Goal: Task Accomplishment & Management: Use online tool/utility

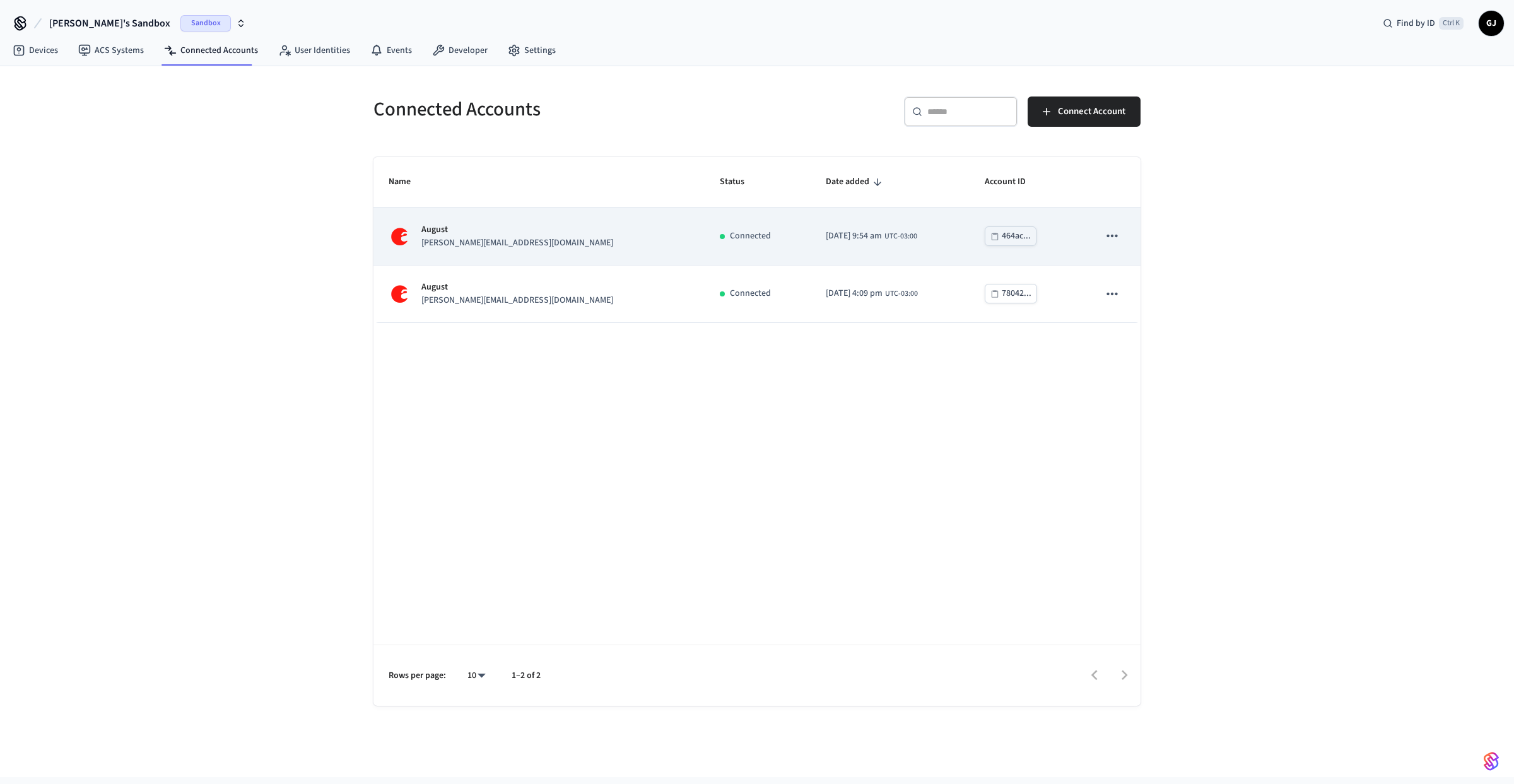
click at [491, 242] on p "[PERSON_NAME][EMAIL_ADDRESS][DOMAIN_NAME]" at bounding box center [517, 243] width 192 height 13
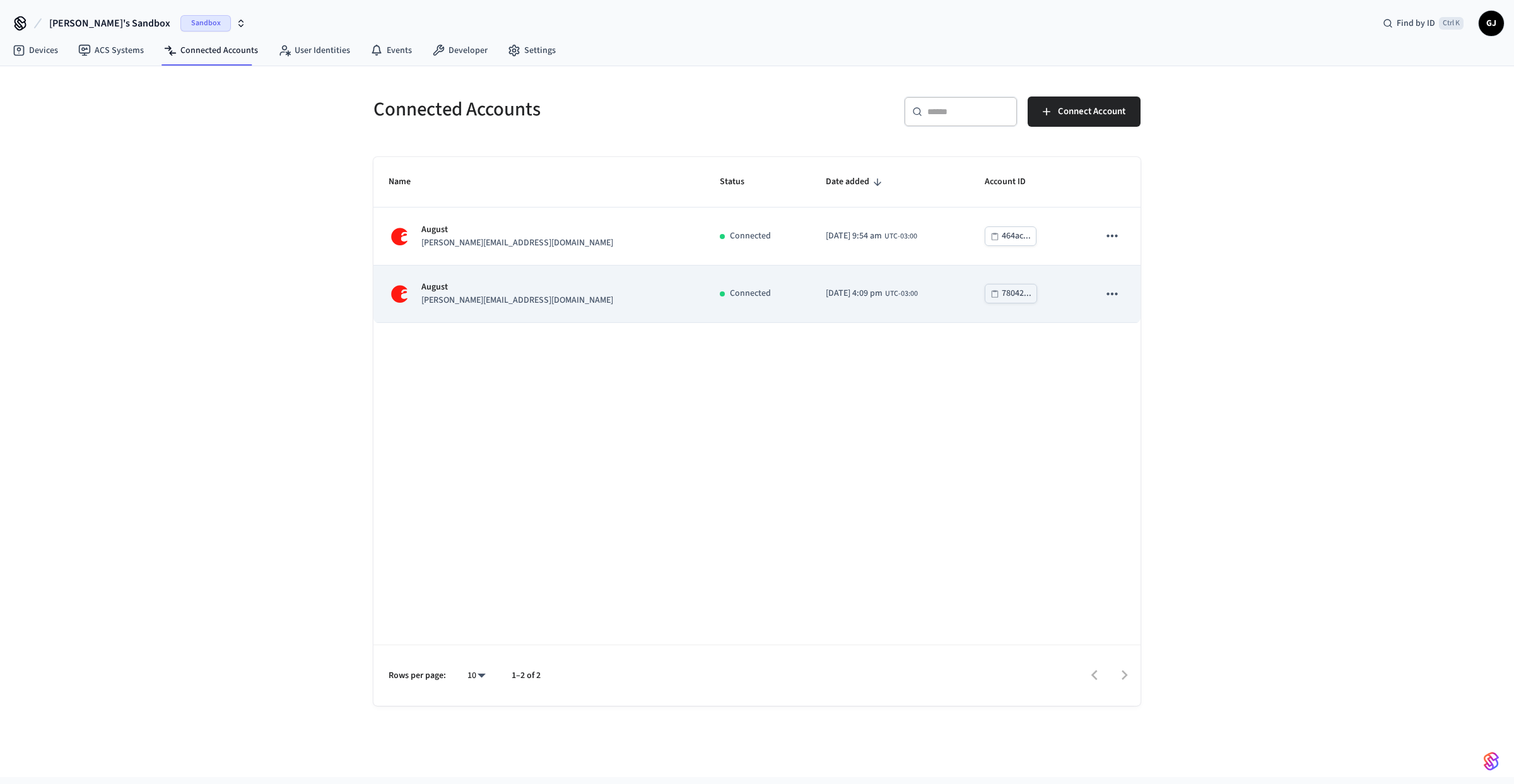
click at [510, 299] on div "August jane@example.com" at bounding box center [538, 293] width 301 height 26
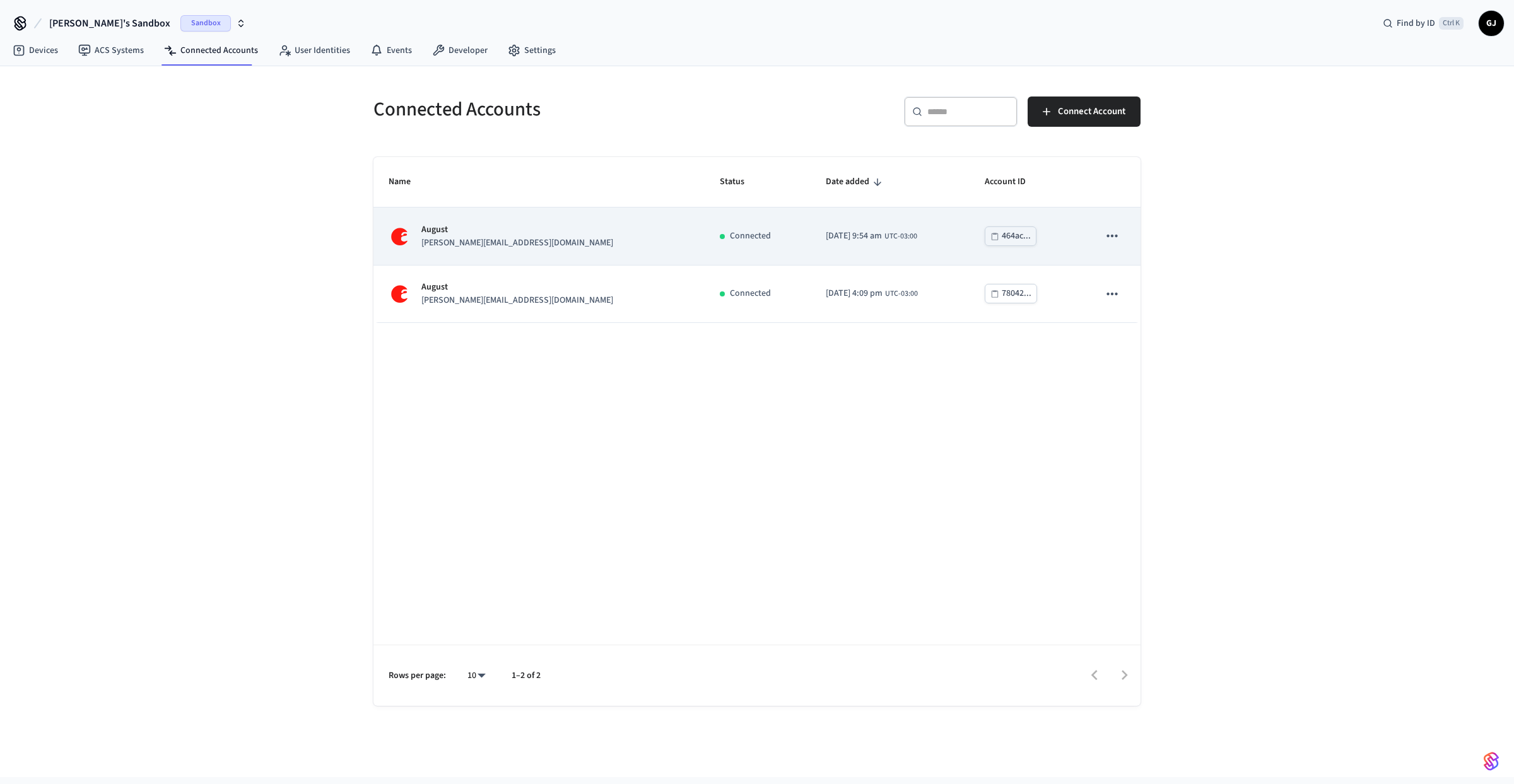
click at [488, 254] on td "August john@example.com" at bounding box center [539, 237] width 331 height 58
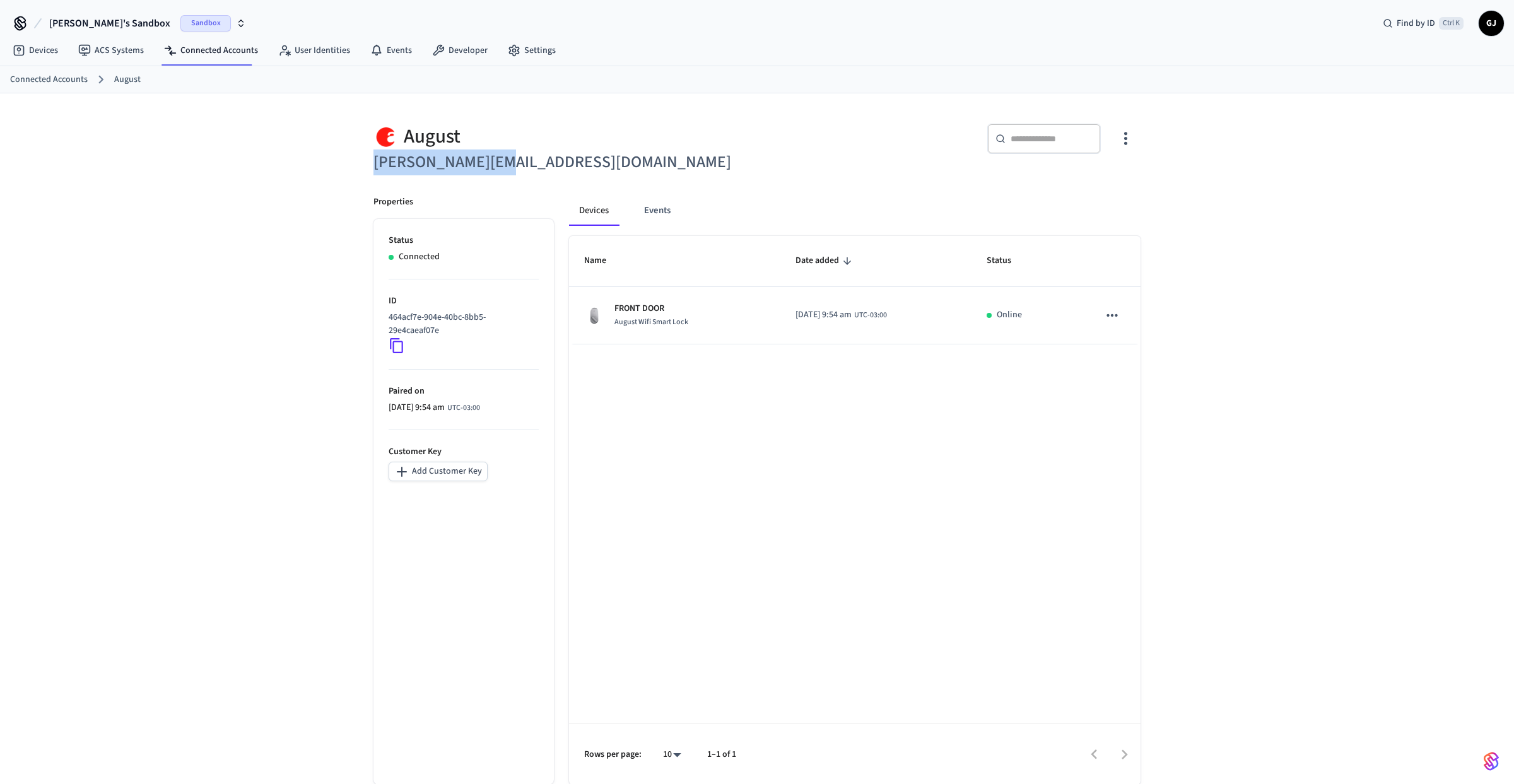
drag, startPoint x: 523, startPoint y: 165, endPoint x: 374, endPoint y: 168, distance: 149.0
click at [374, 168] on h6 "[PERSON_NAME][EMAIL_ADDRESS][DOMAIN_NAME]" at bounding box center [561, 163] width 376 height 26
click at [271, 169] on div "[PERSON_NAME] [PERSON_NAME][EMAIL_ADDRESS][DOMAIN_NAME] ​ ​ Properties Status C…" at bounding box center [757, 448] width 1514 height 710
drag, startPoint x: 517, startPoint y: 164, endPoint x: 372, endPoint y: 163, distance: 145.0
click at [372, 163] on div "August jane@example.com" at bounding box center [554, 142] width 391 height 67
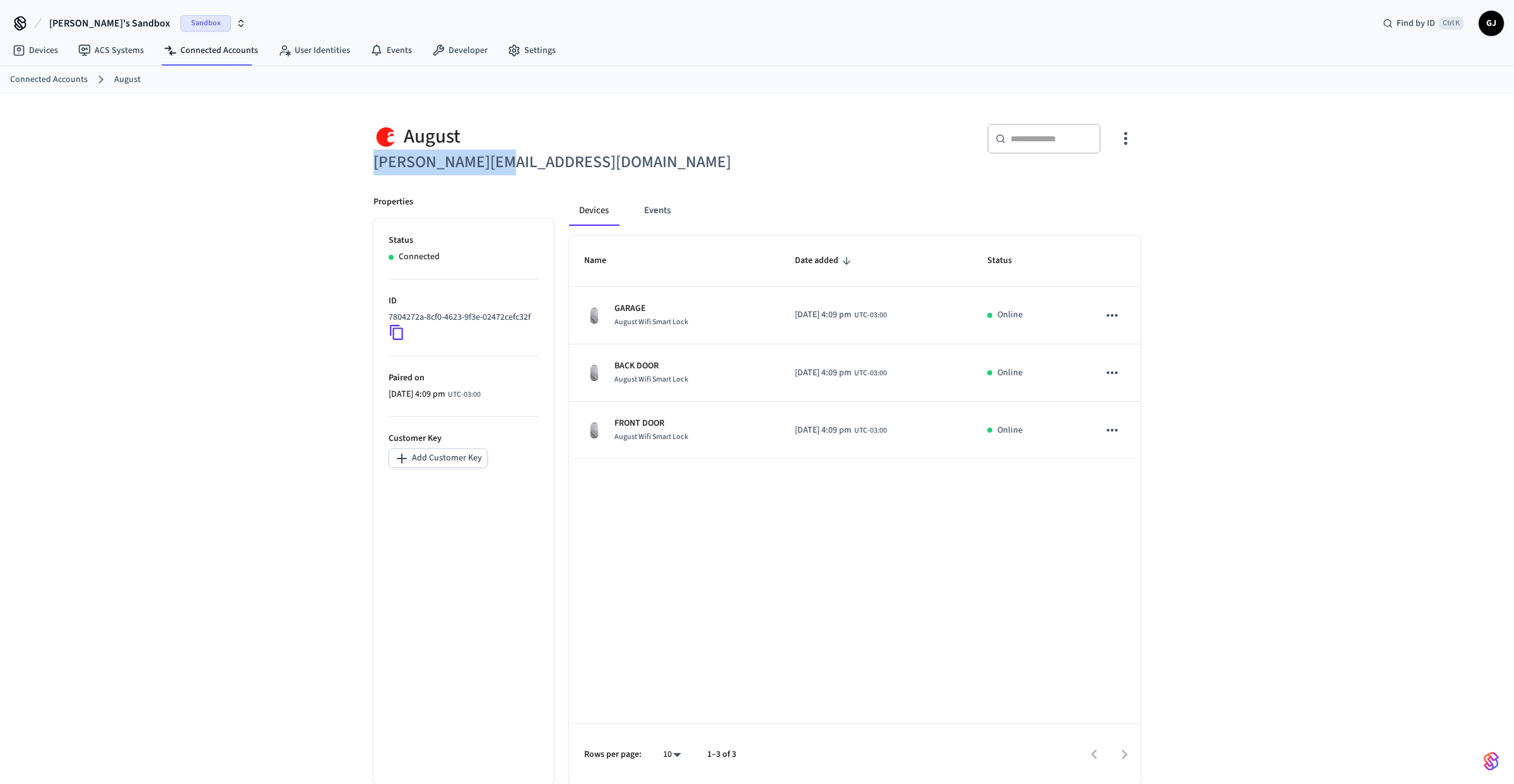
copy h6 "jane@example.com"
click at [1125, 145] on icon "button" at bounding box center [1125, 139] width 3 height 13
click at [1053, 199] on li "Sync Account" at bounding box center [1084, 192] width 95 height 34
click at [557, 195] on div at bounding box center [757, 392] width 1514 height 784
drag, startPoint x: 369, startPoint y: 167, endPoint x: 511, endPoint y: 175, distance: 142.2
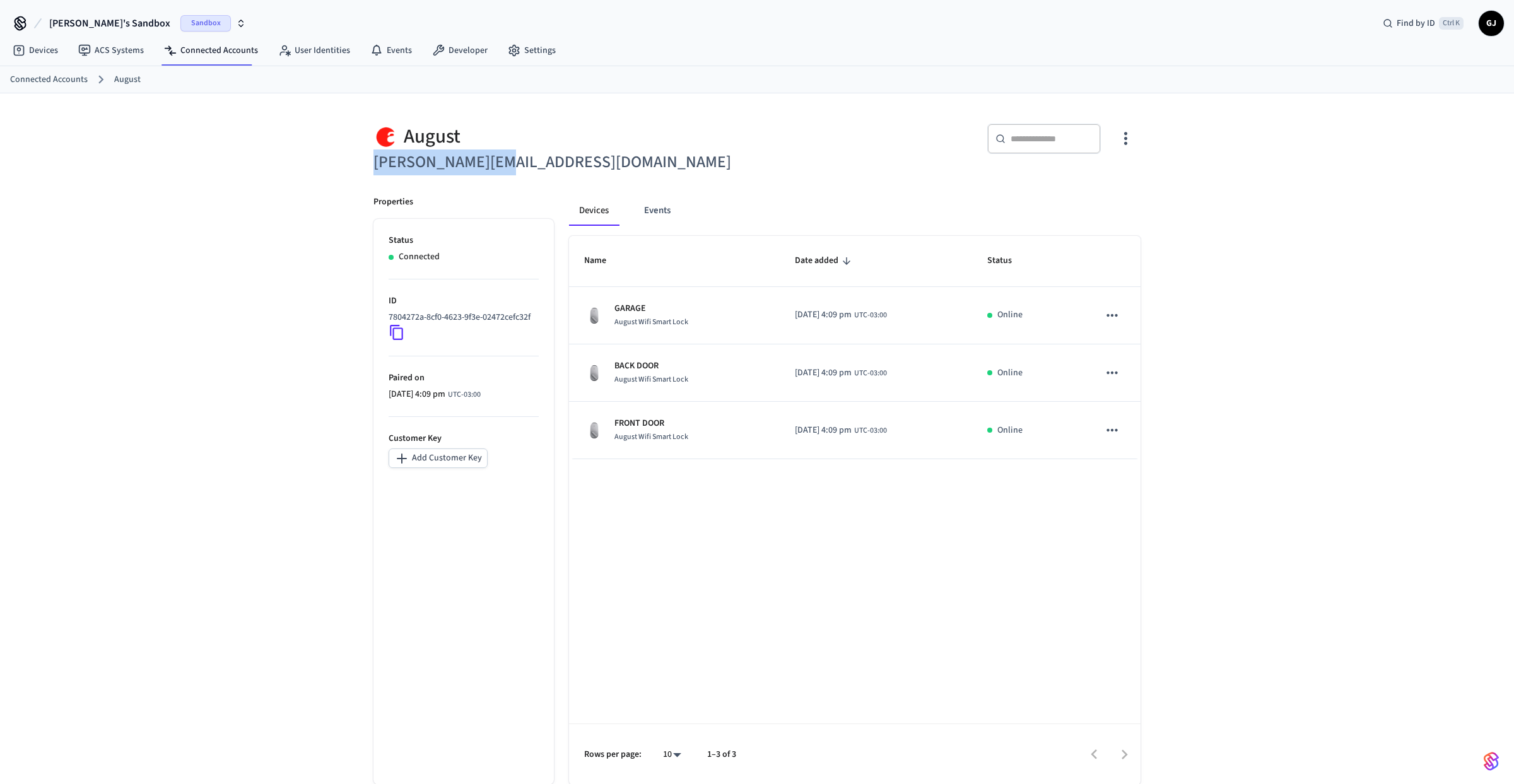
click at [511, 175] on div "August jane@example.com" at bounding box center [554, 142] width 391 height 67
copy h6 "jane@example.com"
click at [549, 495] on ul "Status Connected ID 7804272a-8cf0-4623-9f3e-02472cefc32f Paired on 2025/10/06 a…" at bounding box center [464, 502] width 181 height 566
click at [363, 247] on div "Properties Status Connected ID 7804272a-8cf0-4623-9f3e-02472cefc32f Paired on 2…" at bounding box center [456, 482] width 196 height 604
drag, startPoint x: 520, startPoint y: 165, endPoint x: 370, endPoint y: 177, distance: 150.5
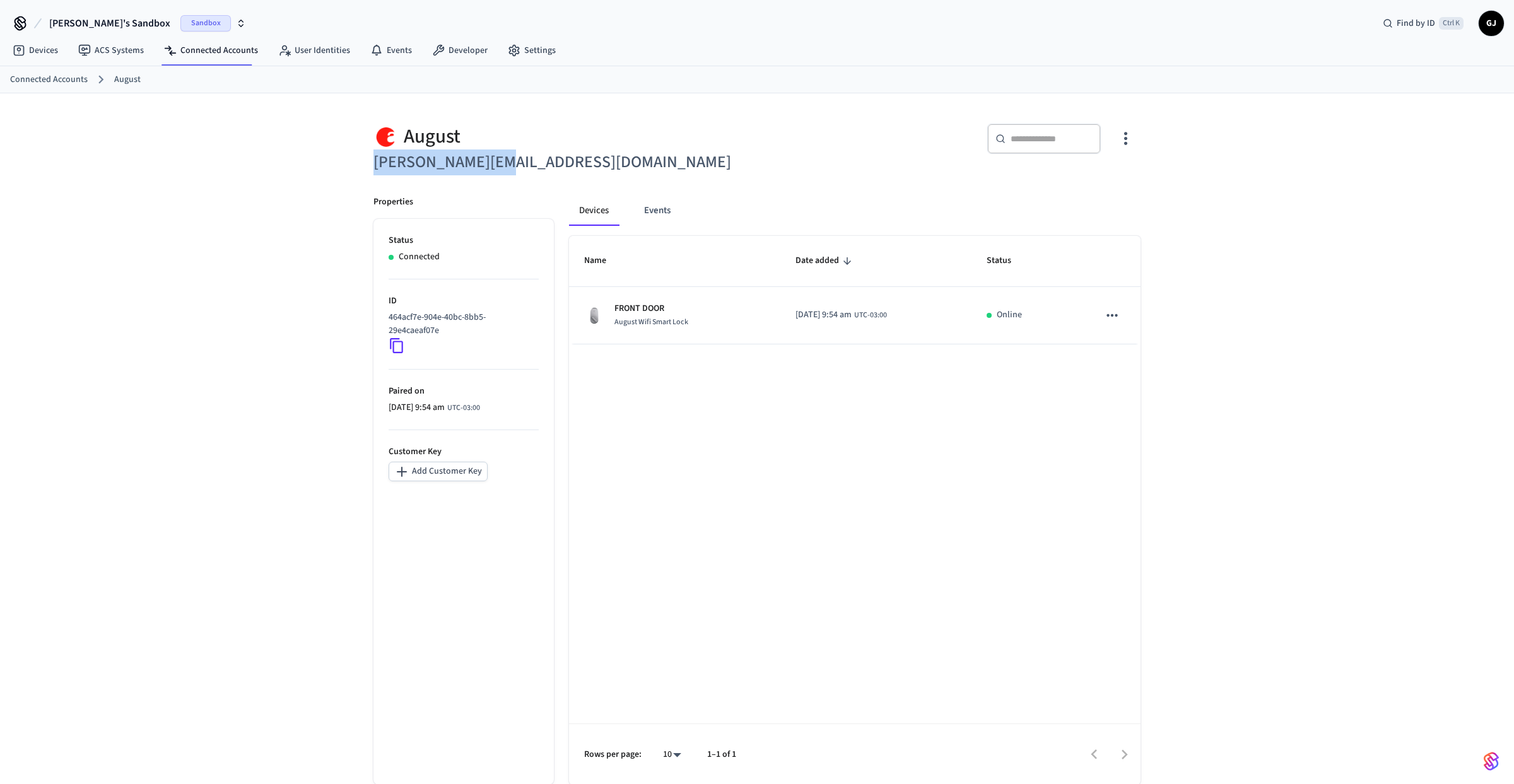
click at [370, 177] on div "[PERSON_NAME] [PERSON_NAME][EMAIL_ADDRESS][DOMAIN_NAME] ​ ​ Properties Status C…" at bounding box center [756, 447] width 787 height 676
copy h6 "[PERSON_NAME][EMAIL_ADDRESS][DOMAIN_NAME]"
click at [1118, 144] on icon "button" at bounding box center [1125, 138] width 20 height 20
click at [1211, 164] on div at bounding box center [757, 392] width 1514 height 784
click at [98, 50] on link "ACS Systems" at bounding box center [111, 50] width 86 height 22
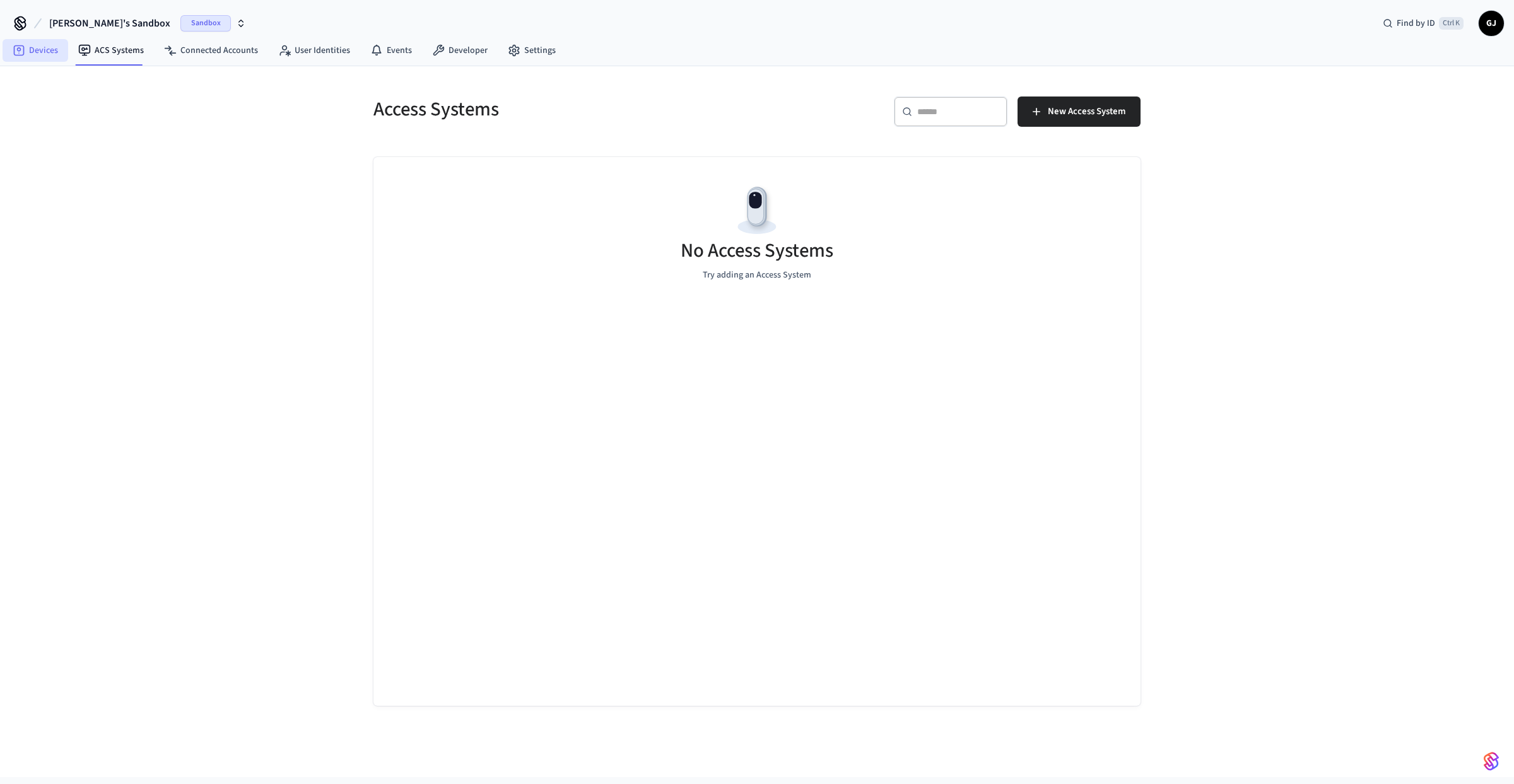
click at [32, 56] on link "Devices" at bounding box center [35, 50] width 65 height 22
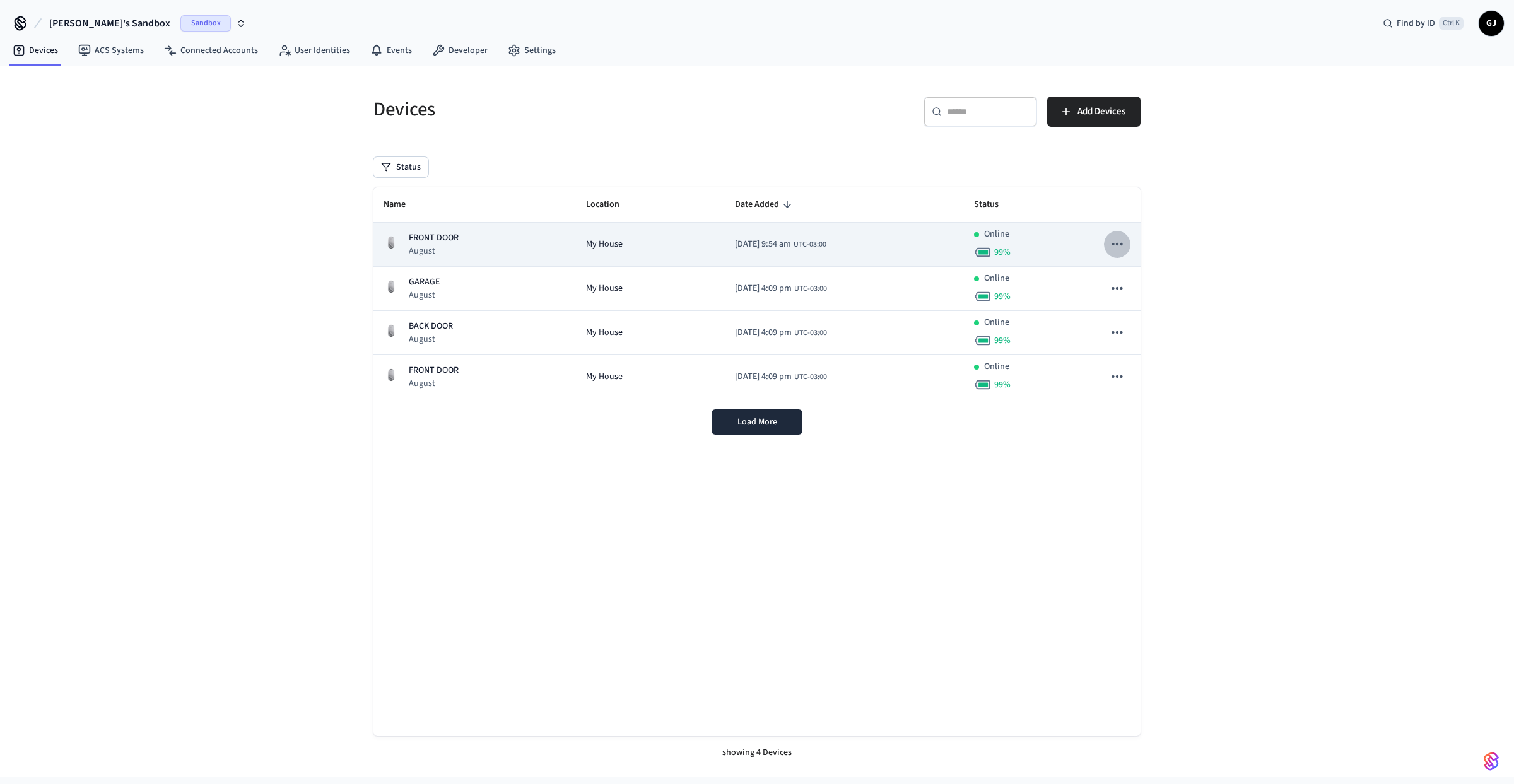
click at [1118, 245] on icon "sticky table" at bounding box center [1117, 244] width 11 height 3
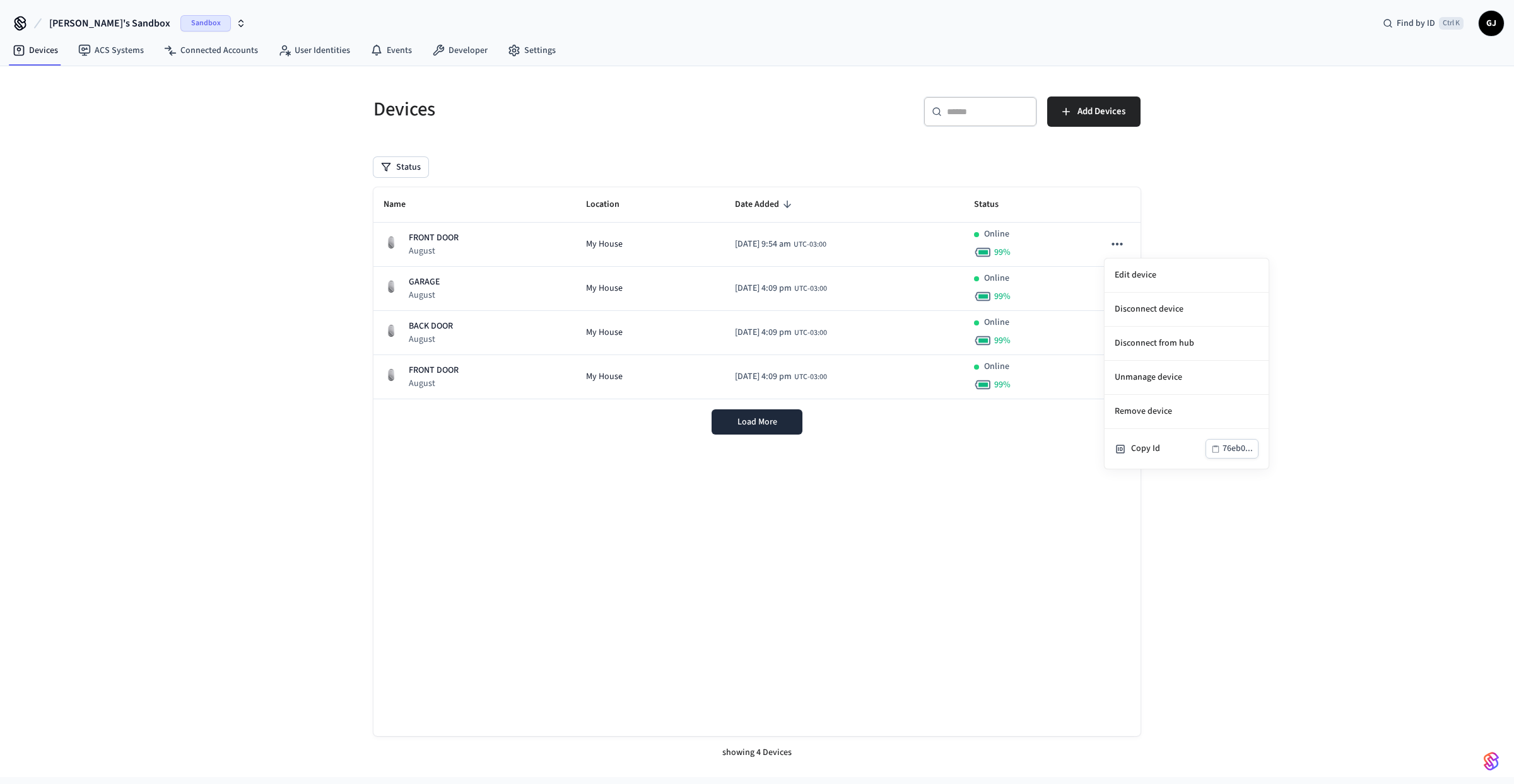
click at [840, 546] on div at bounding box center [757, 392] width 1514 height 784
